Goal: Check status: Check status

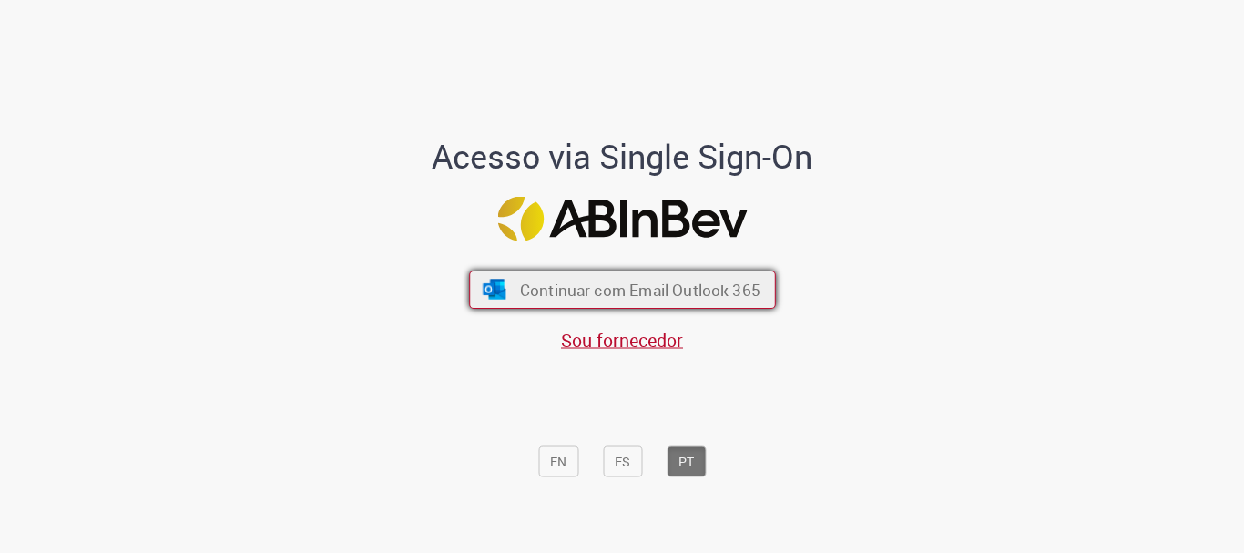
click at [702, 301] on button "Continuar com Email Outlook 365" at bounding box center [622, 289] width 307 height 38
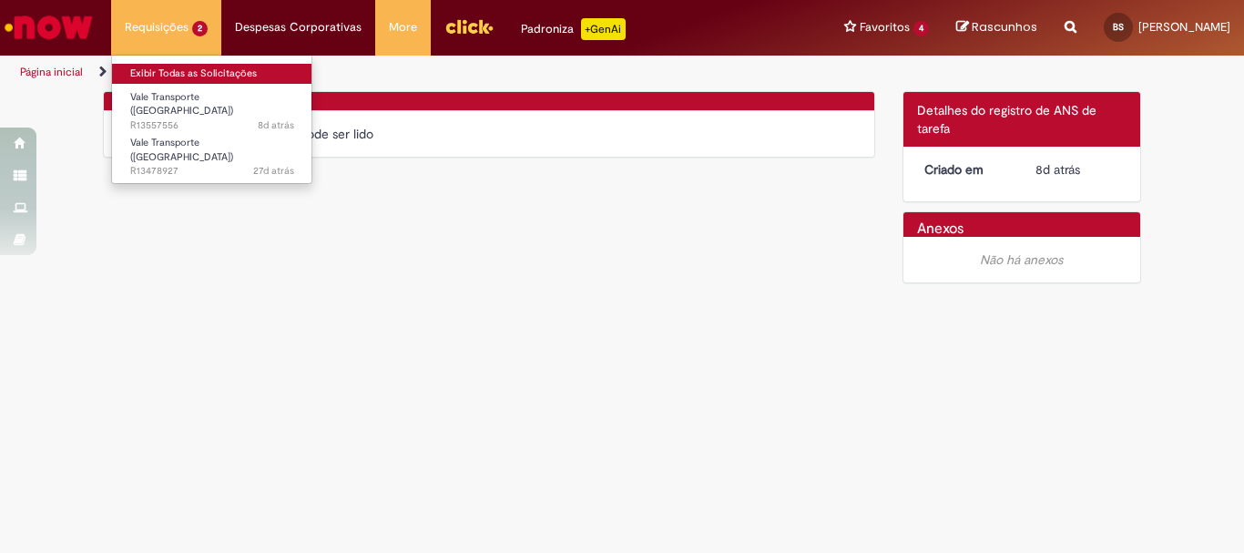
click at [193, 66] on link "Exibir Todas as Solicitações" at bounding box center [212, 74] width 200 height 20
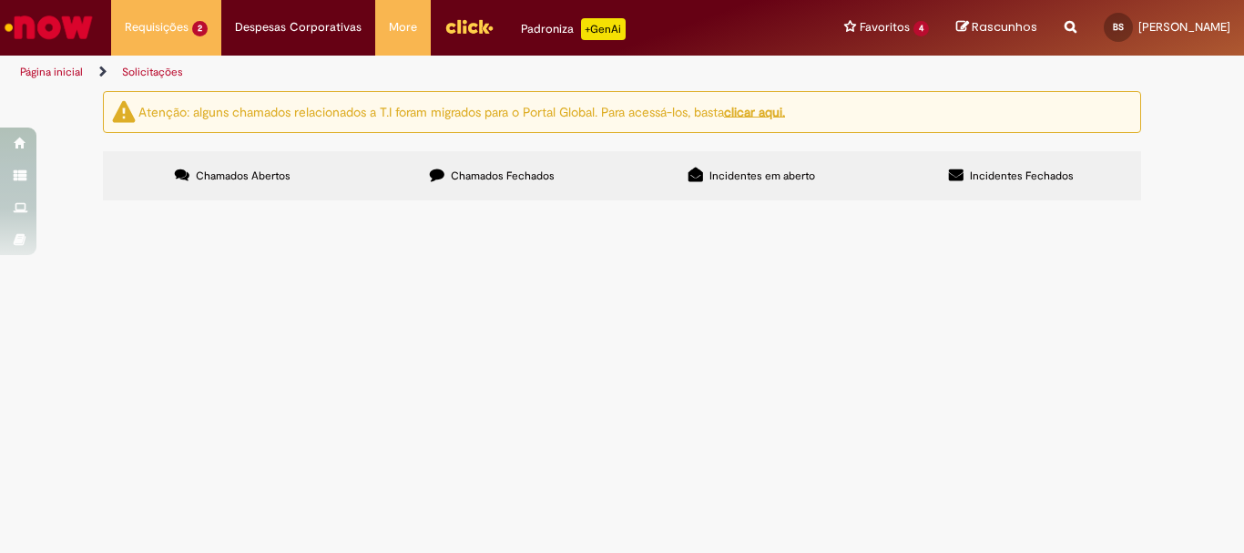
click at [0, 0] on span "Pendente Usuário" at bounding box center [0, 0] width 0 height 0
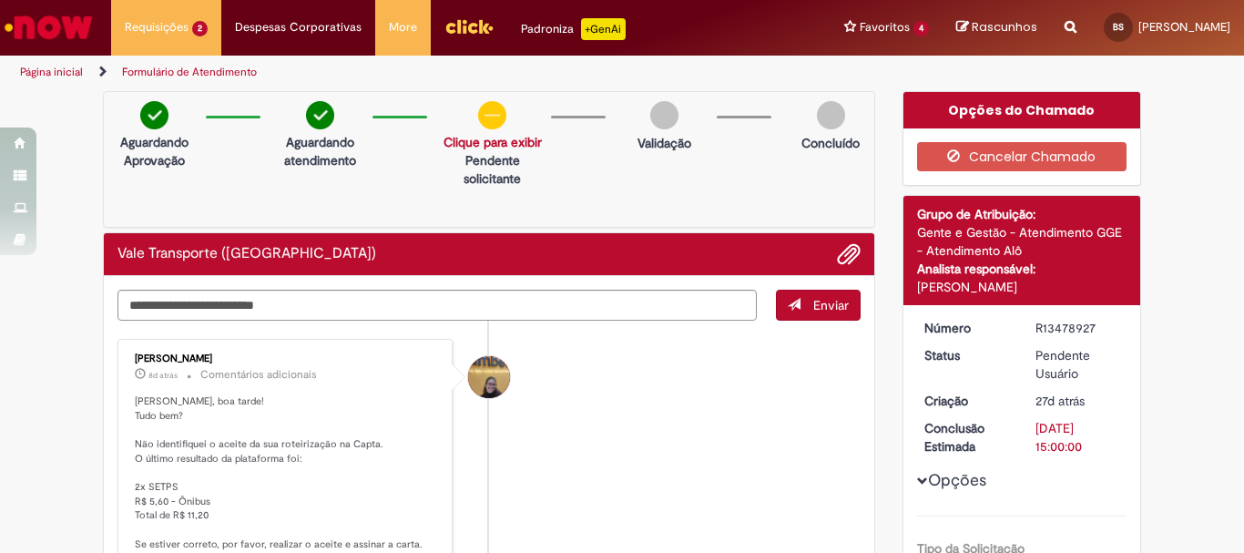
click at [500, 170] on p "Pendente solicitante" at bounding box center [492, 169] width 98 height 36
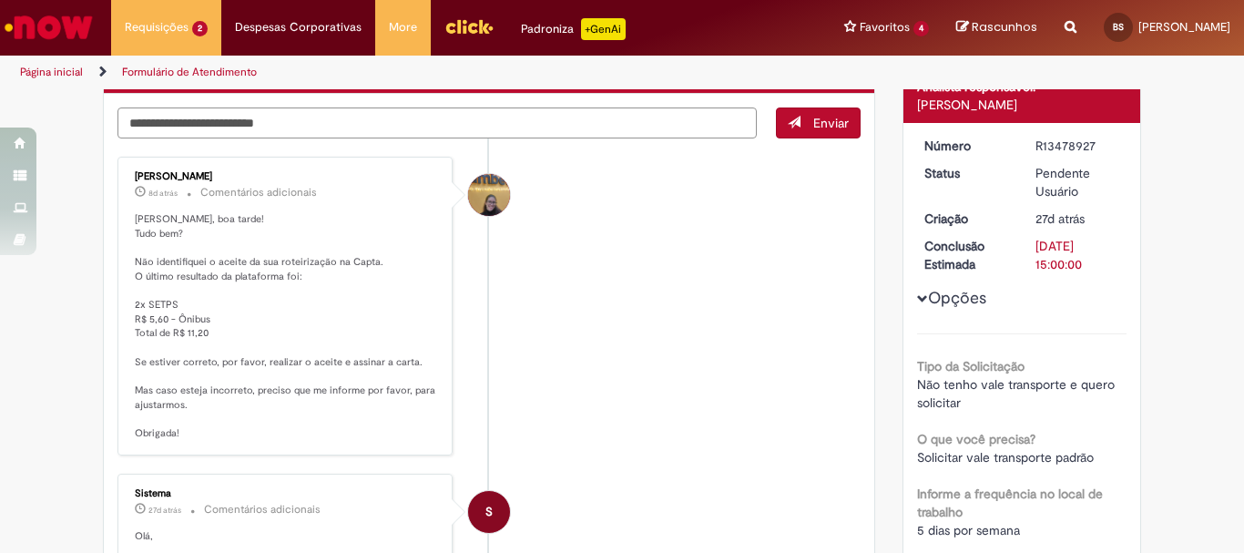
click at [453, 111] on textarea "Digite sua mensagem aqui..." at bounding box center [436, 122] width 639 height 31
type textarea "****"
